Goal: Find specific page/section: Find specific page/section

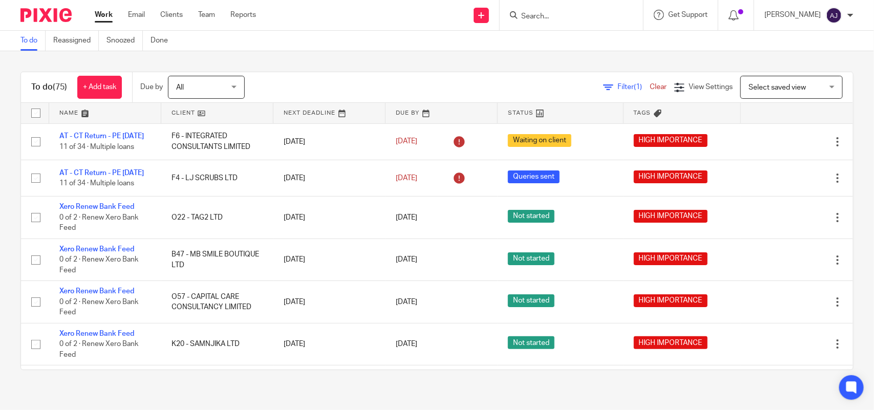
click at [597, 13] on form at bounding box center [574, 15] width 109 height 13
click at [597, 13] on input "Search" at bounding box center [566, 16] width 92 height 9
type input "reaserch"
click at [575, 49] on link at bounding box center [604, 44] width 173 height 24
click at [569, 36] on link at bounding box center [604, 44] width 173 height 24
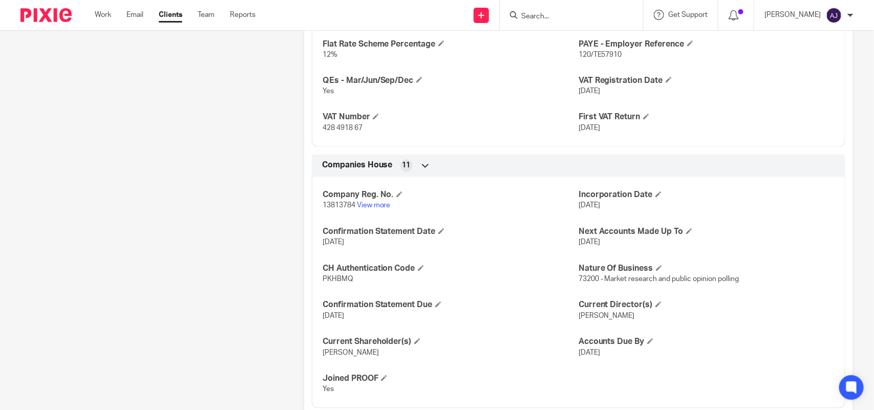
scroll to position [687, 0]
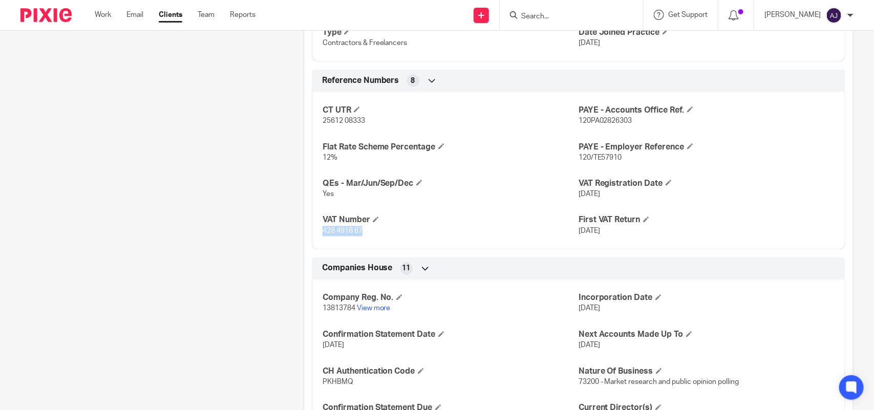
drag, startPoint x: 362, startPoint y: 231, endPoint x: 320, endPoint y: 233, distance: 42.6
click at [322, 233] on p "428 4918 67" at bounding box center [450, 231] width 256 height 10
copy span "428 4918 67"
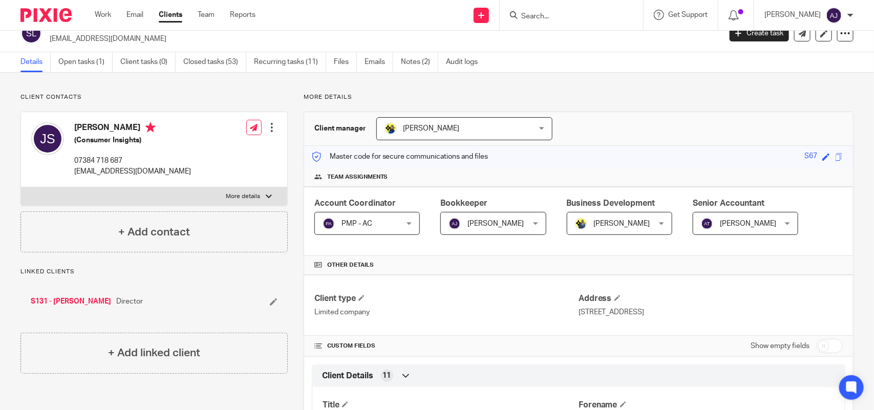
scroll to position [0, 0]
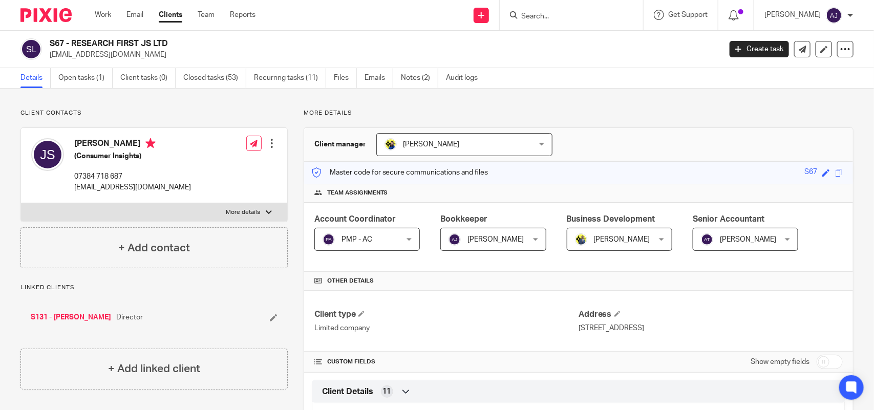
click at [541, 13] on input "Search" at bounding box center [566, 16] width 92 height 9
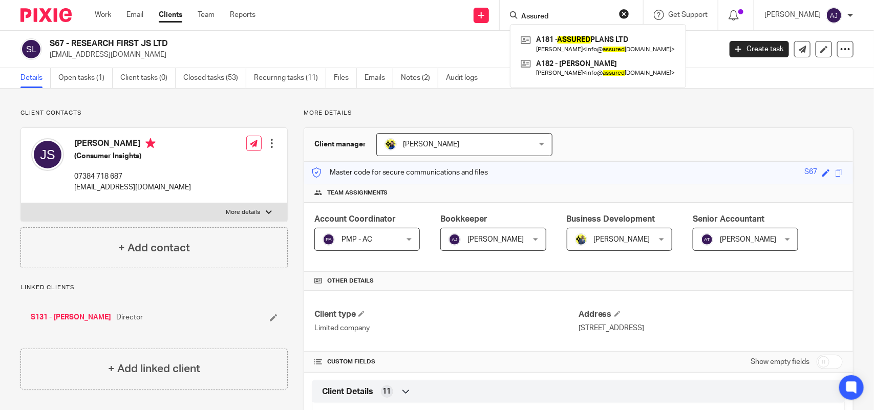
type input "Assured"
click button "submit" at bounding box center [0, 0] width 0 height 0
click at [595, 36] on link at bounding box center [598, 44] width 160 height 24
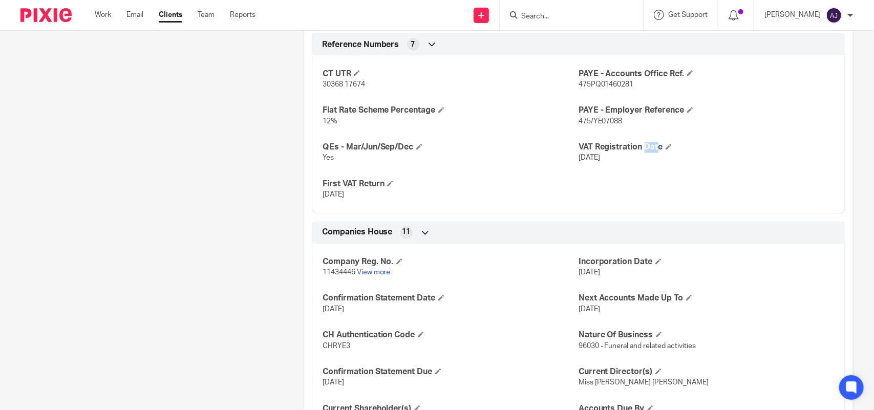
scroll to position [781, 0]
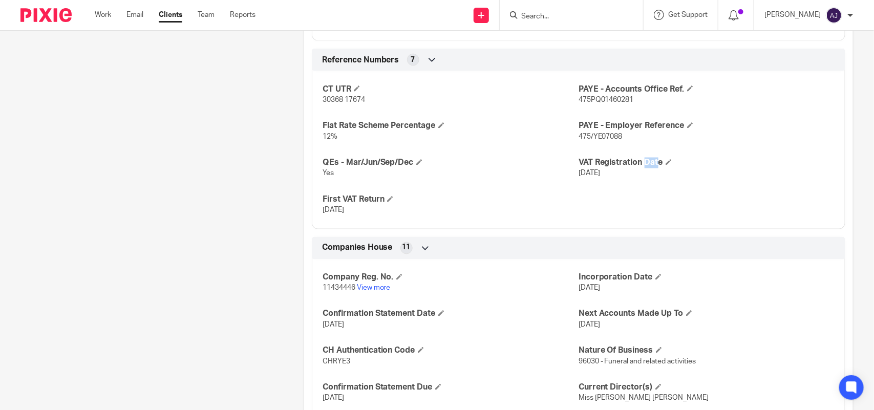
click at [582, 16] on input "Search" at bounding box center [566, 16] width 92 height 9
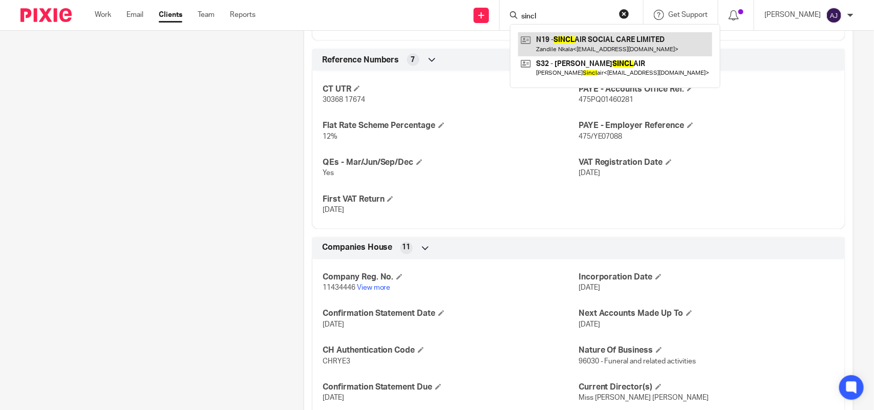
type input "sincl"
click at [585, 44] on link at bounding box center [615, 44] width 194 height 24
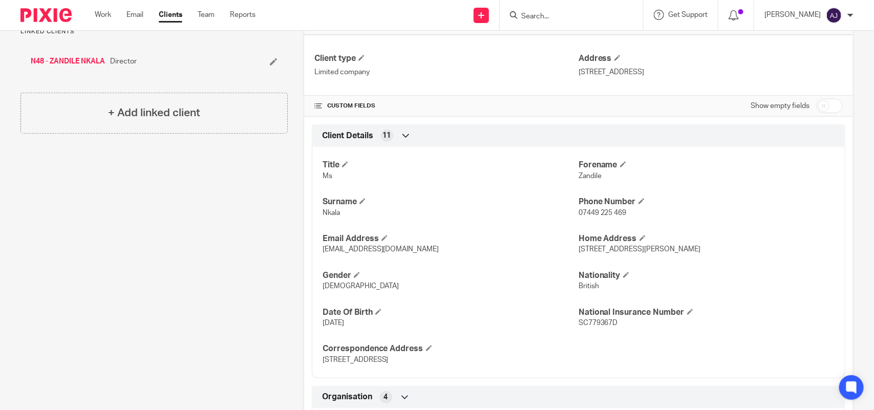
click at [561, 31] on div "Other details" at bounding box center [578, 25] width 549 height 19
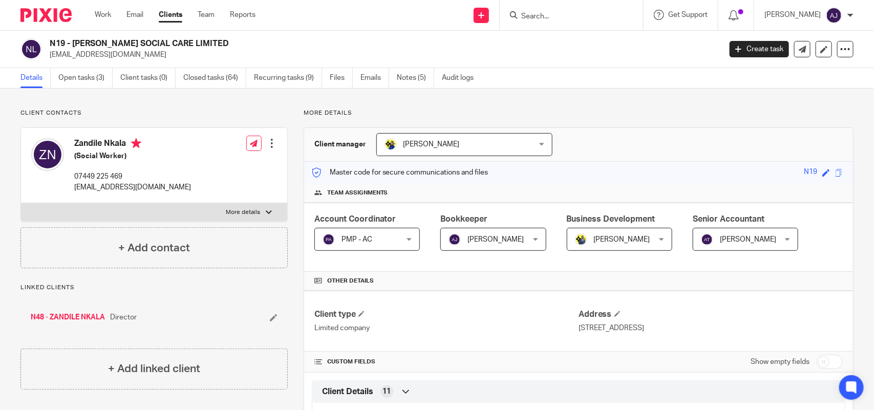
click at [569, 19] on input "Search" at bounding box center [566, 16] width 92 height 9
paste input "SINCLAIR SOCIAL"
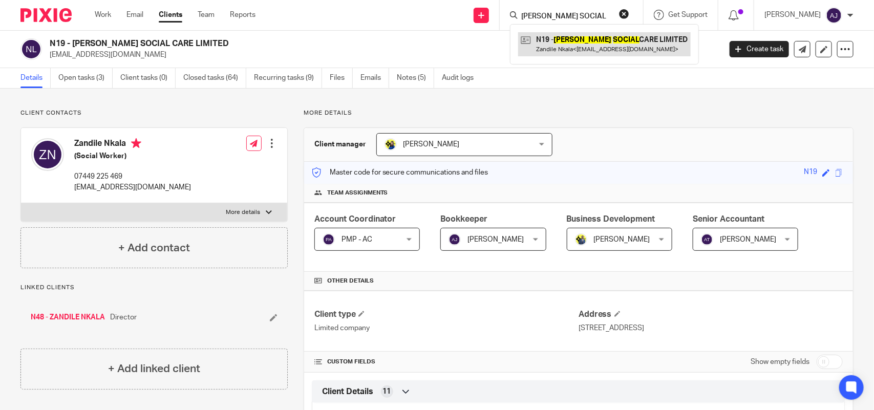
type input "SINCLAIR SOCIAL"
click at [576, 50] on link at bounding box center [604, 44] width 172 height 24
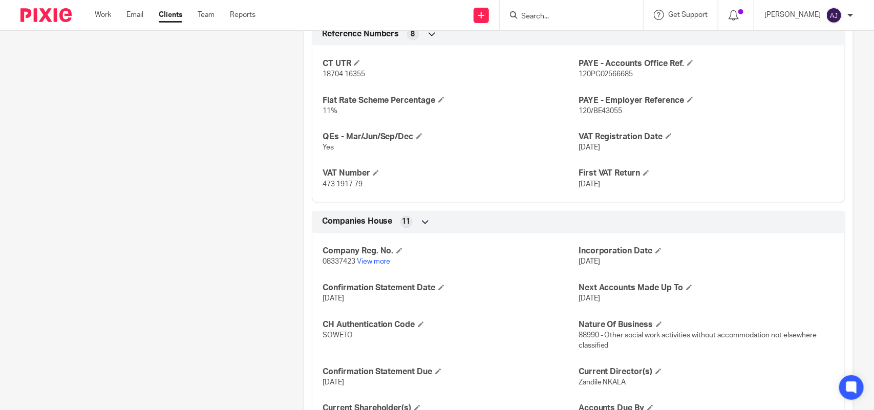
scroll to position [727, 0]
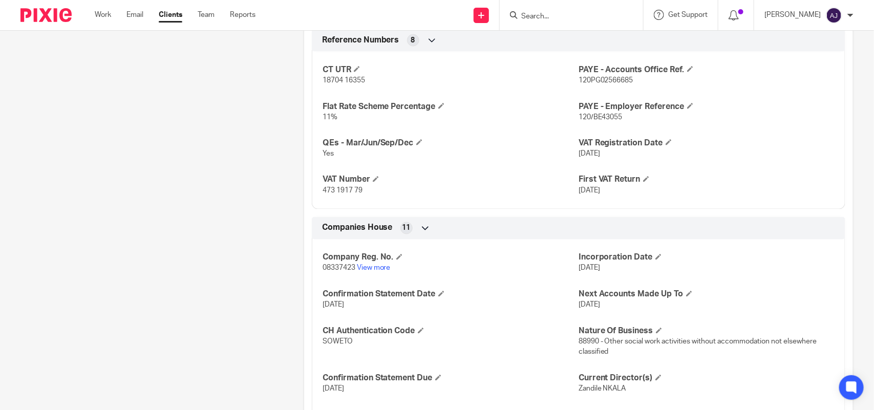
click at [327, 193] on span "473 1917 79" at bounding box center [342, 190] width 40 height 7
copy p "473 1917 79"
